Goal: Use online tool/utility: Utilize a website feature to perform a specific function

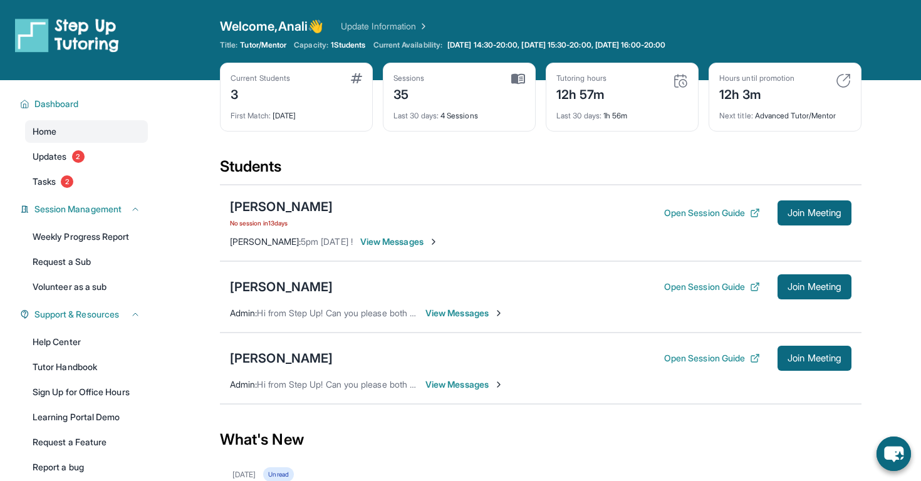
scroll to position [29, 0]
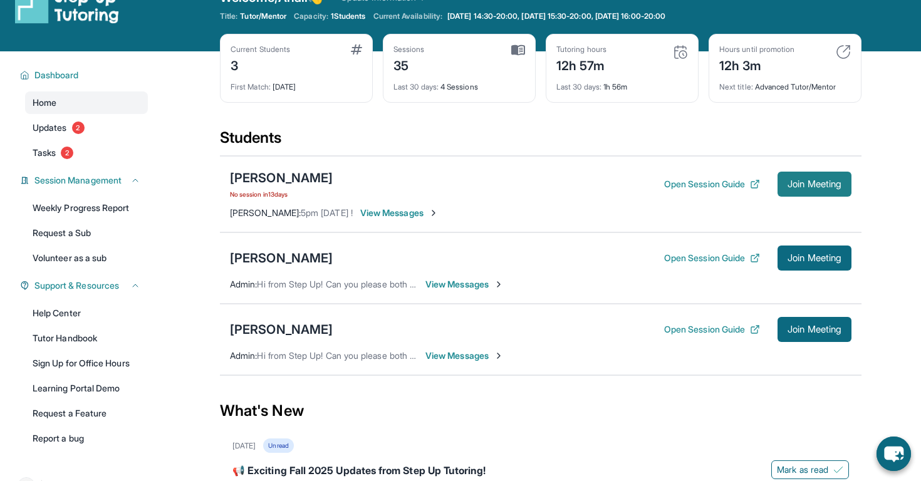
click at [816, 186] on span "Join Meeting" at bounding box center [814, 184] width 54 height 8
click at [787, 180] on span "Join Meeting" at bounding box center [814, 184] width 54 height 8
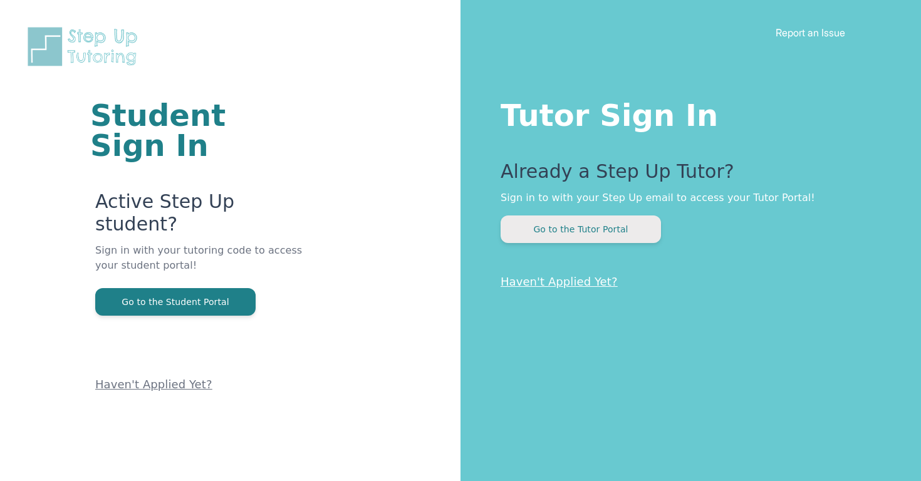
click at [575, 224] on button "Go to the Tutor Portal" at bounding box center [580, 229] width 160 height 28
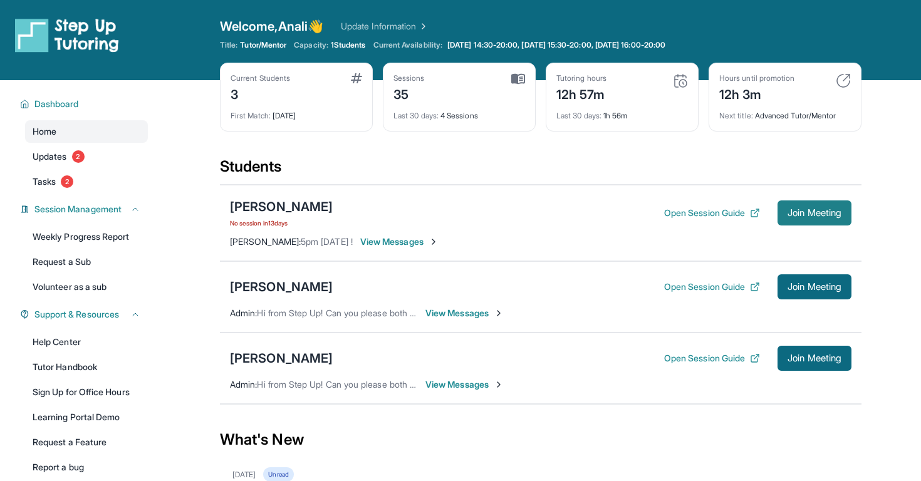
click at [826, 216] on span "Join Meeting" at bounding box center [814, 213] width 54 height 8
click at [795, 212] on span "Join Meeting" at bounding box center [814, 213] width 54 height 8
